Goal: Communication & Community: Answer question/provide support

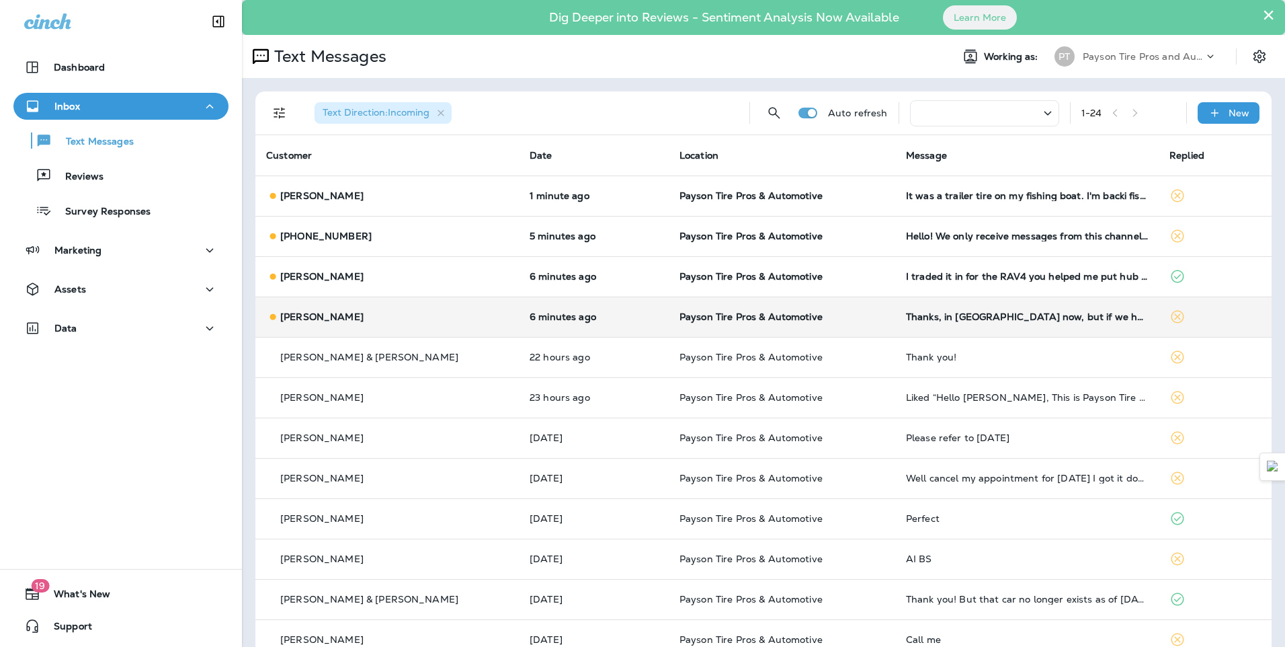
click at [401, 324] on td "[PERSON_NAME]" at bounding box center [387, 316] width 264 height 40
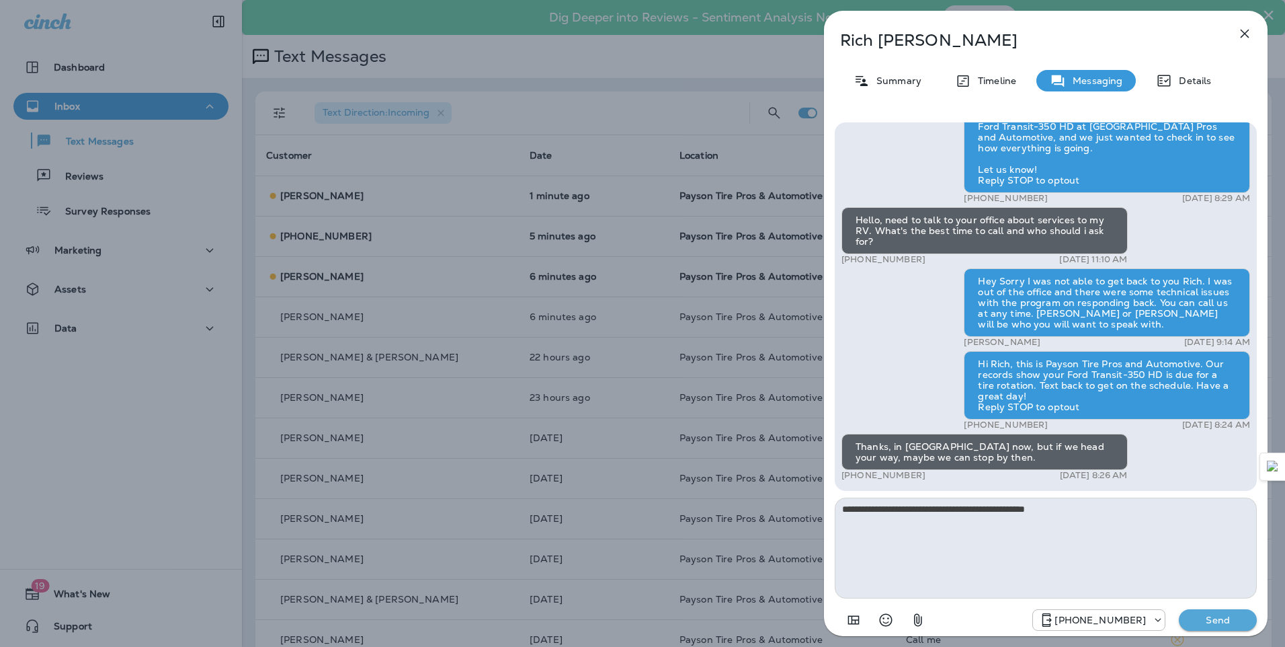
type textarea "**********"
click at [1209, 617] on p "Send" at bounding box center [1218, 620] width 56 height 12
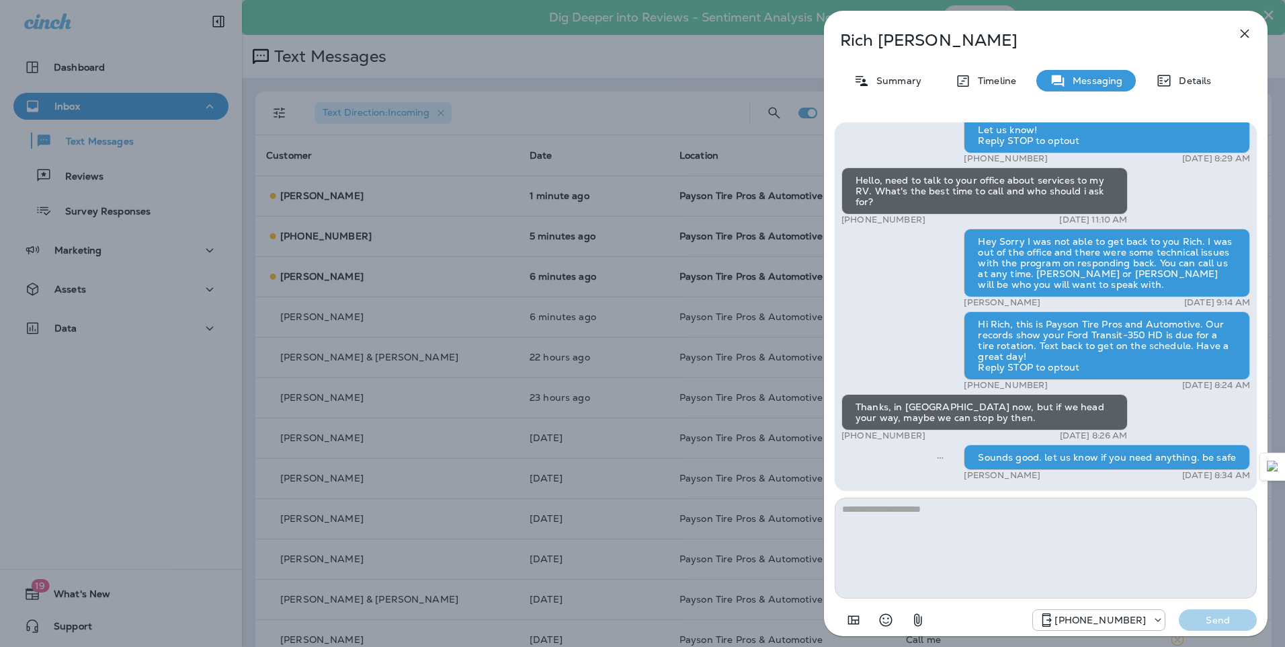
click at [417, 280] on div "Rich Velasco Summary Timeline Messaging Details Hello Rich, Hope all is well! T…" at bounding box center [642, 323] width 1285 height 647
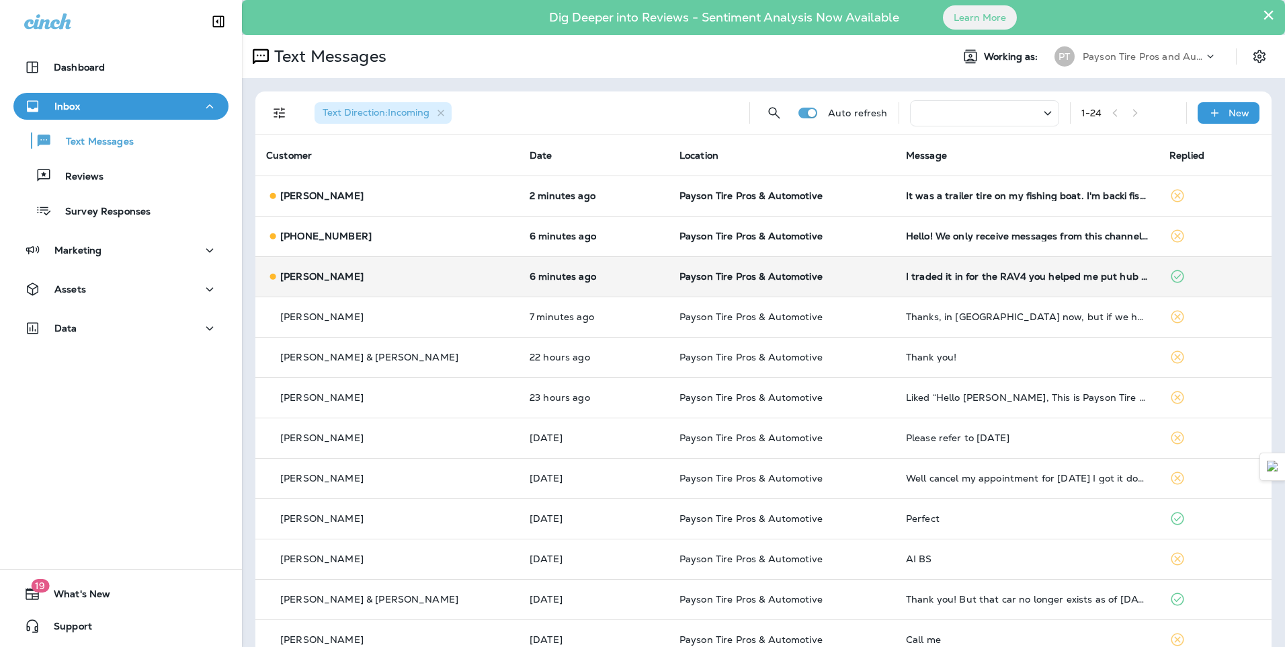
click at [428, 272] on div "Deann Alcantar" at bounding box center [387, 277] width 242 height 14
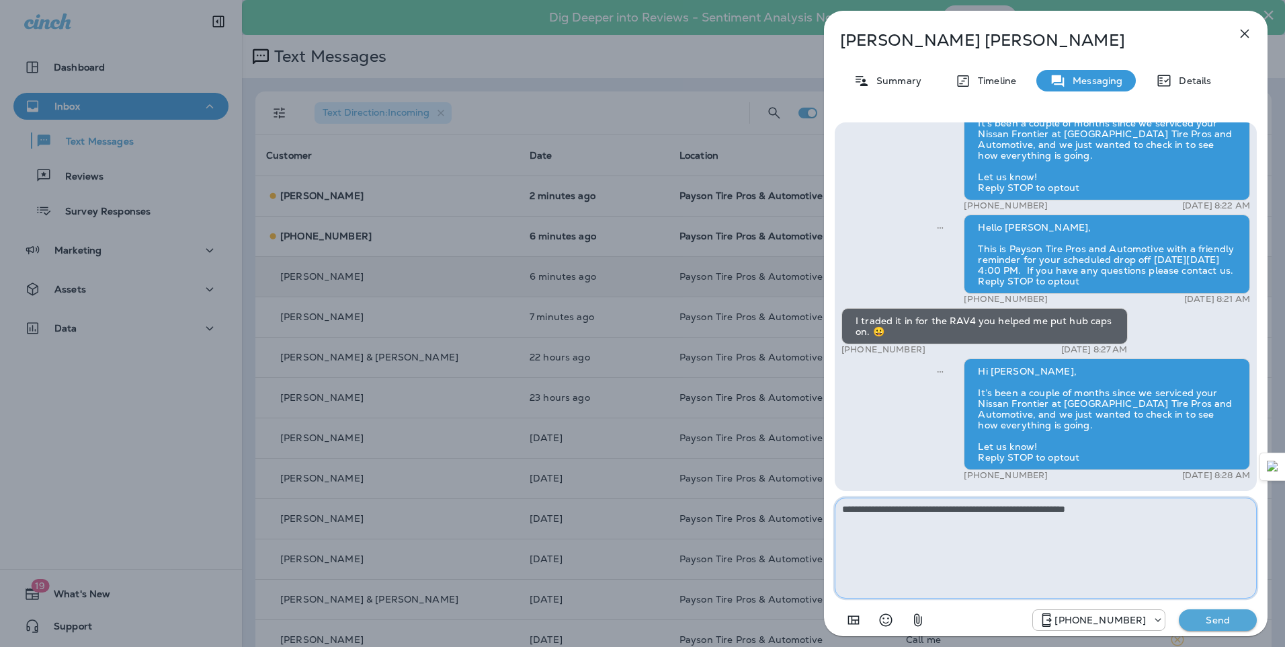
type textarea "**********"
click at [1228, 617] on p "Send" at bounding box center [1218, 620] width 56 height 12
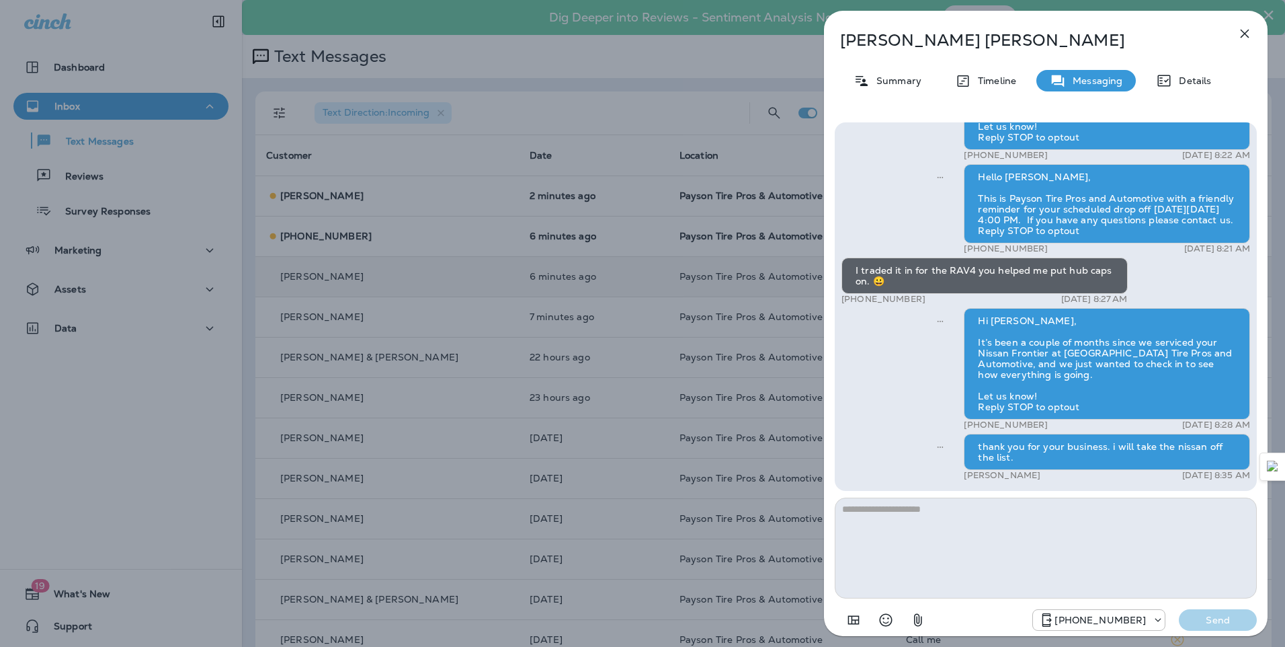
click at [426, 244] on div "Deann Alcantar Summary Timeline Messaging Details Hello Deann, This is Payson T…" at bounding box center [642, 323] width 1285 height 647
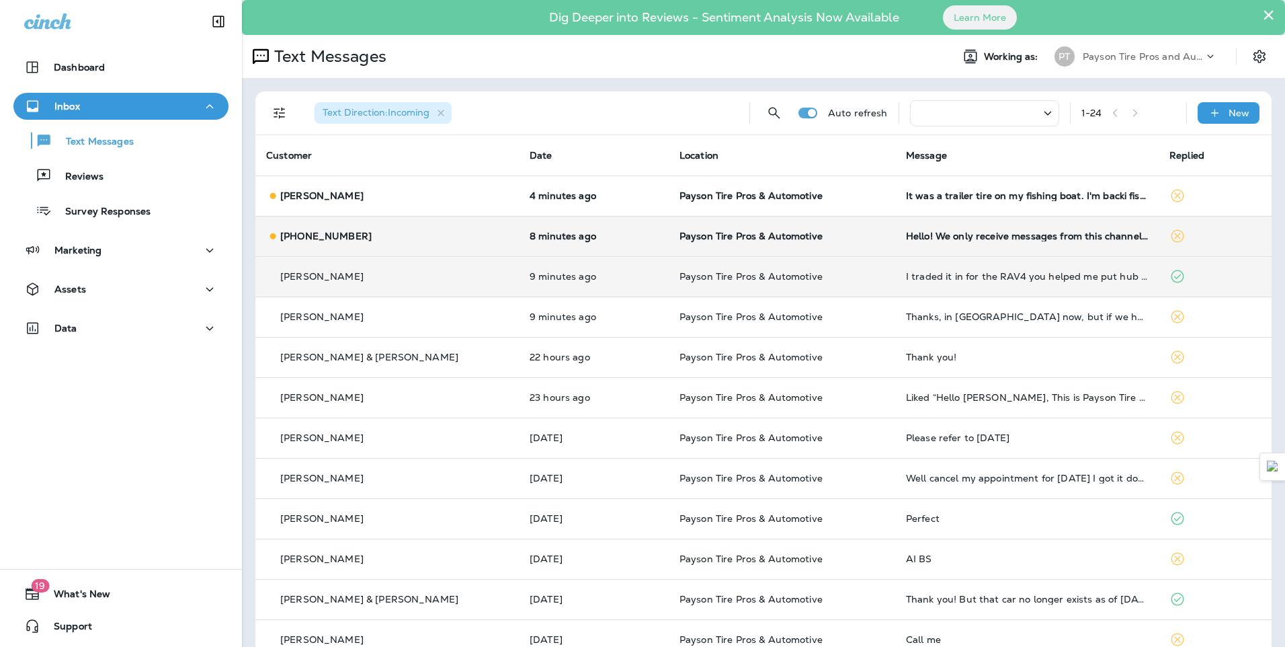
click at [424, 239] on div "+1 (415) 980-2945" at bounding box center [387, 236] width 242 height 14
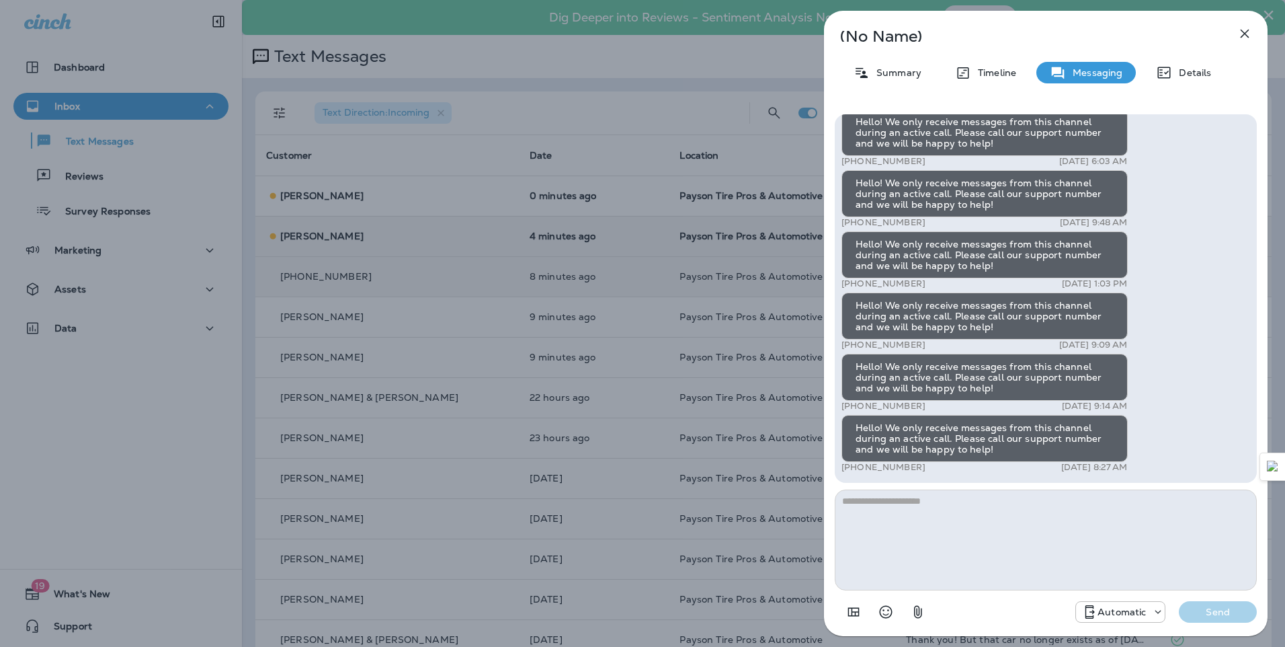
click at [391, 239] on div "(No Name) Summary Timeline Messaging Details Hello! We only receive messages fr…" at bounding box center [642, 323] width 1285 height 647
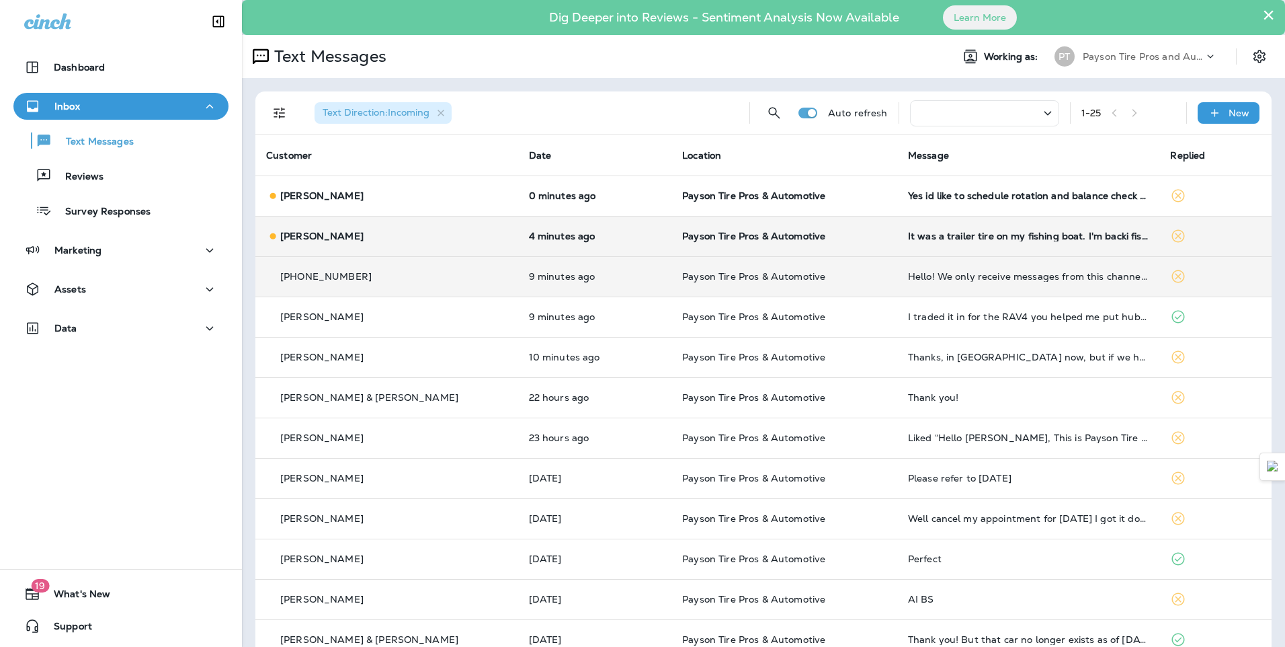
click at [394, 237] on div "Geoff Caldwell" at bounding box center [386, 236] width 241 height 14
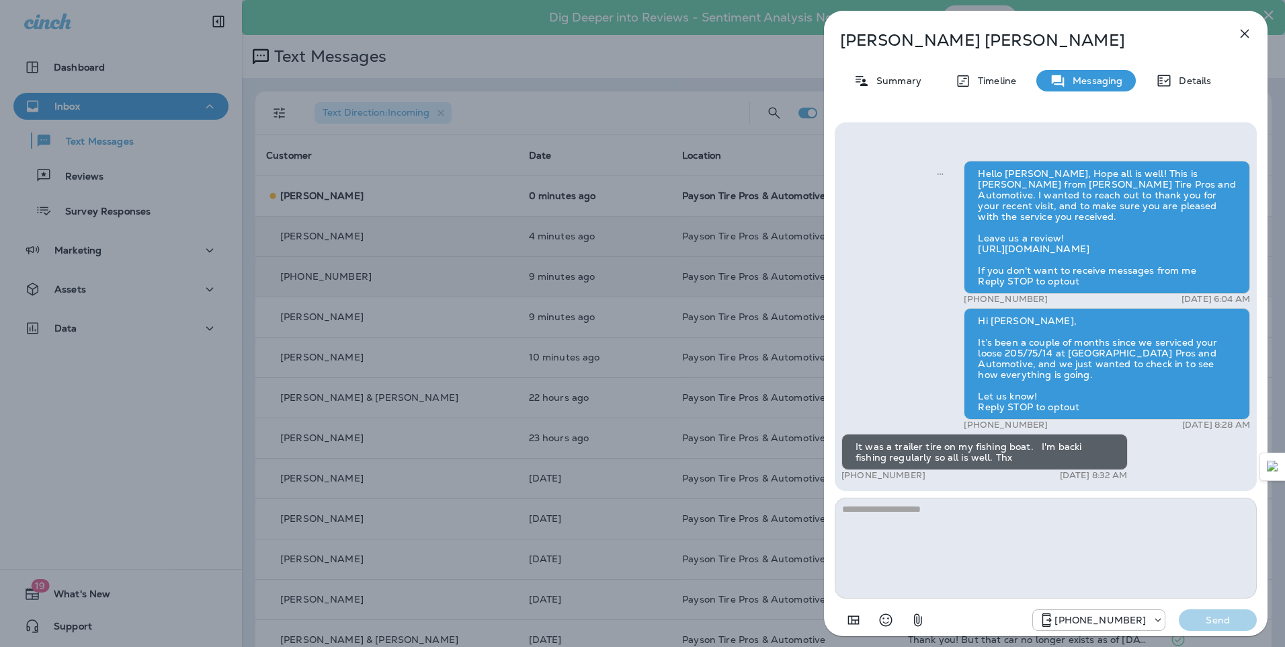
click at [424, 239] on div "Geoff Caldwell Summary Timeline Messaging Details Hello Geoff, Hope all is well…" at bounding box center [642, 323] width 1285 height 647
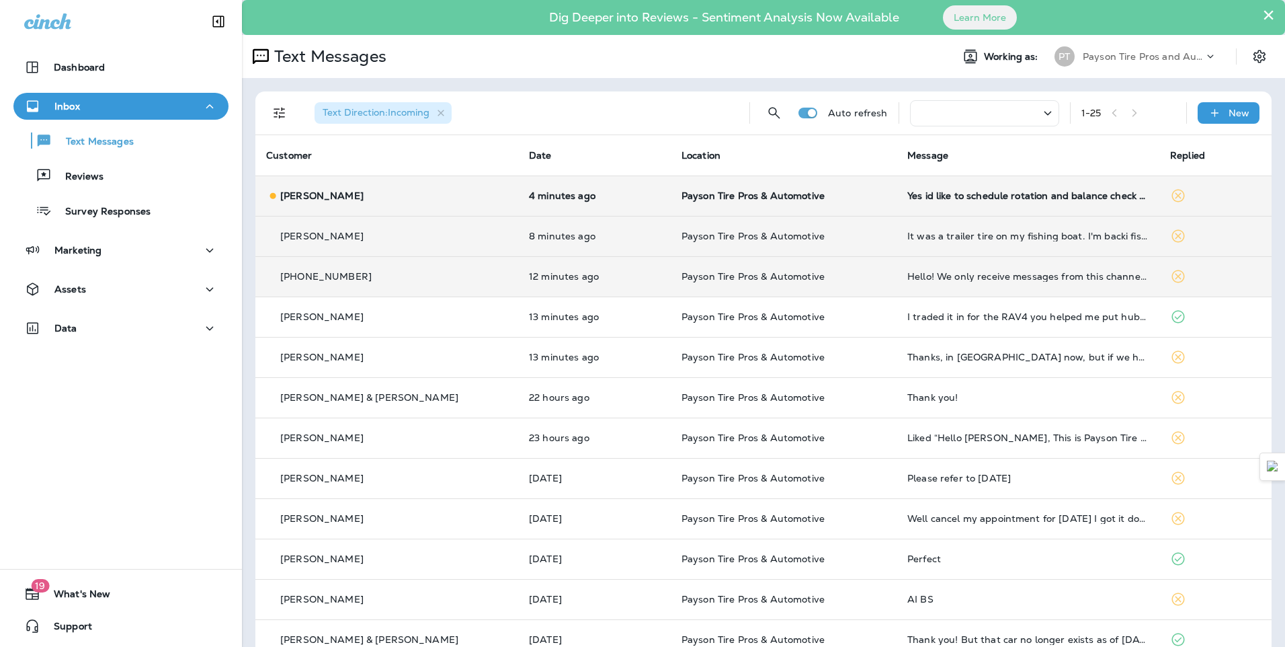
click at [414, 198] on div "Rick Rodriguez" at bounding box center [386, 196] width 241 height 14
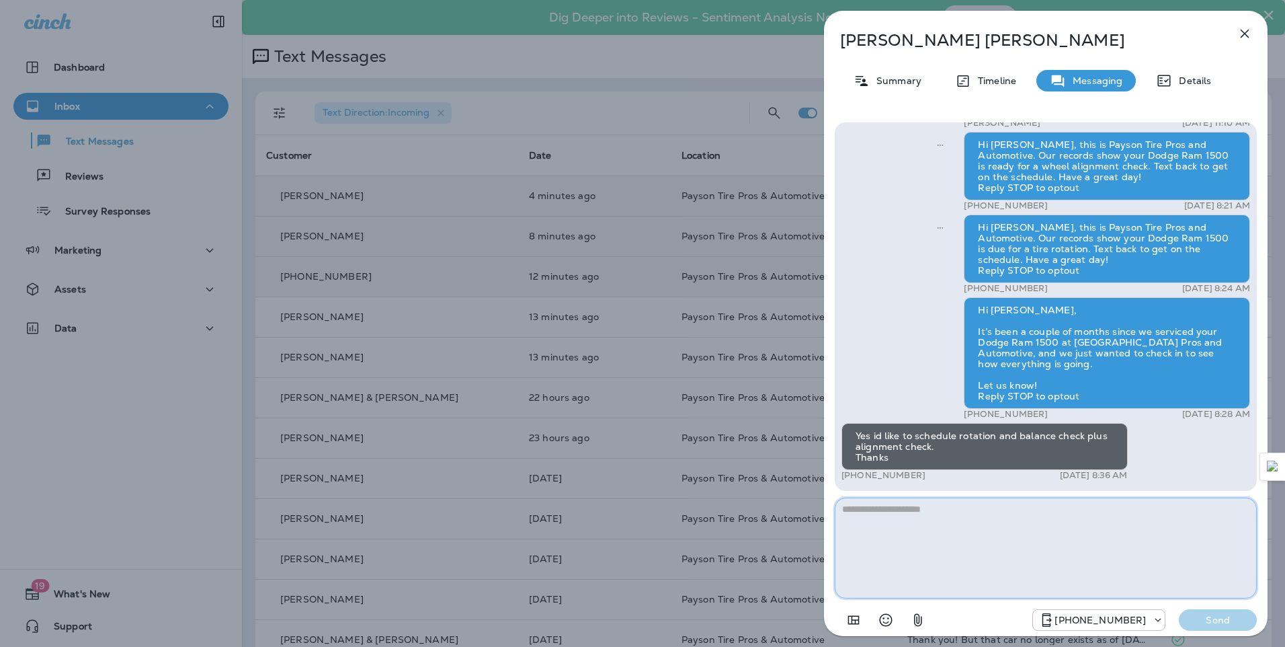
click at [877, 514] on textarea at bounding box center [1046, 547] width 422 height 101
type textarea "**********"
click at [1205, 615] on p "Send" at bounding box center [1218, 620] width 56 height 12
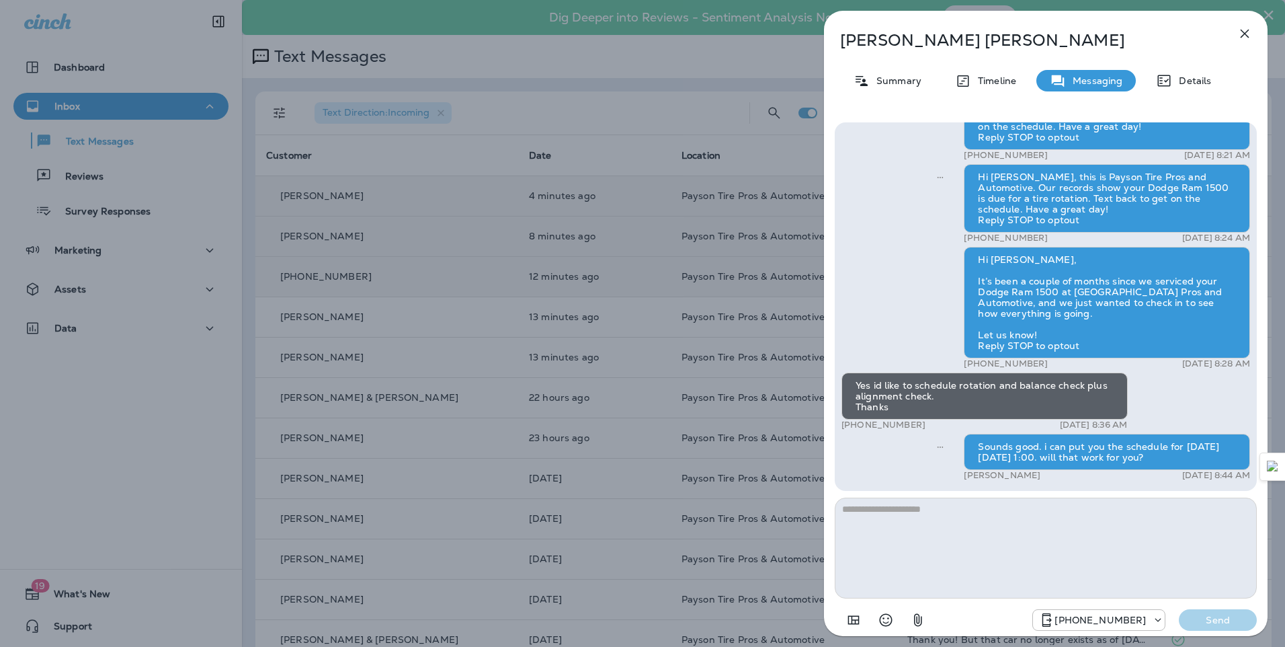
click at [455, 209] on div "Rick Rodriguez Summary Timeline Messaging Details Hello Rick, Hope all is well!…" at bounding box center [642, 323] width 1285 height 647
